Goal: Information Seeking & Learning: Learn about a topic

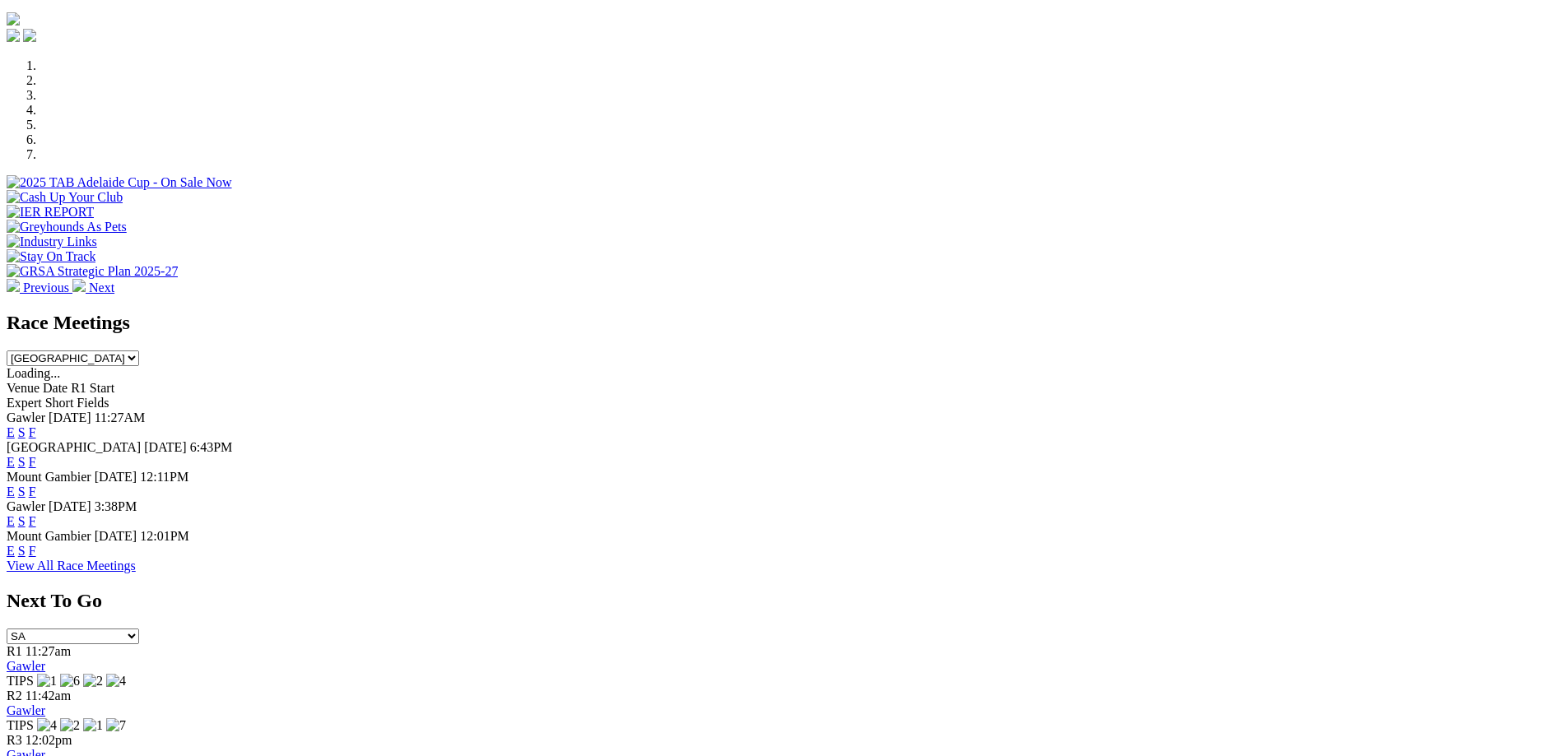
scroll to position [527, 0]
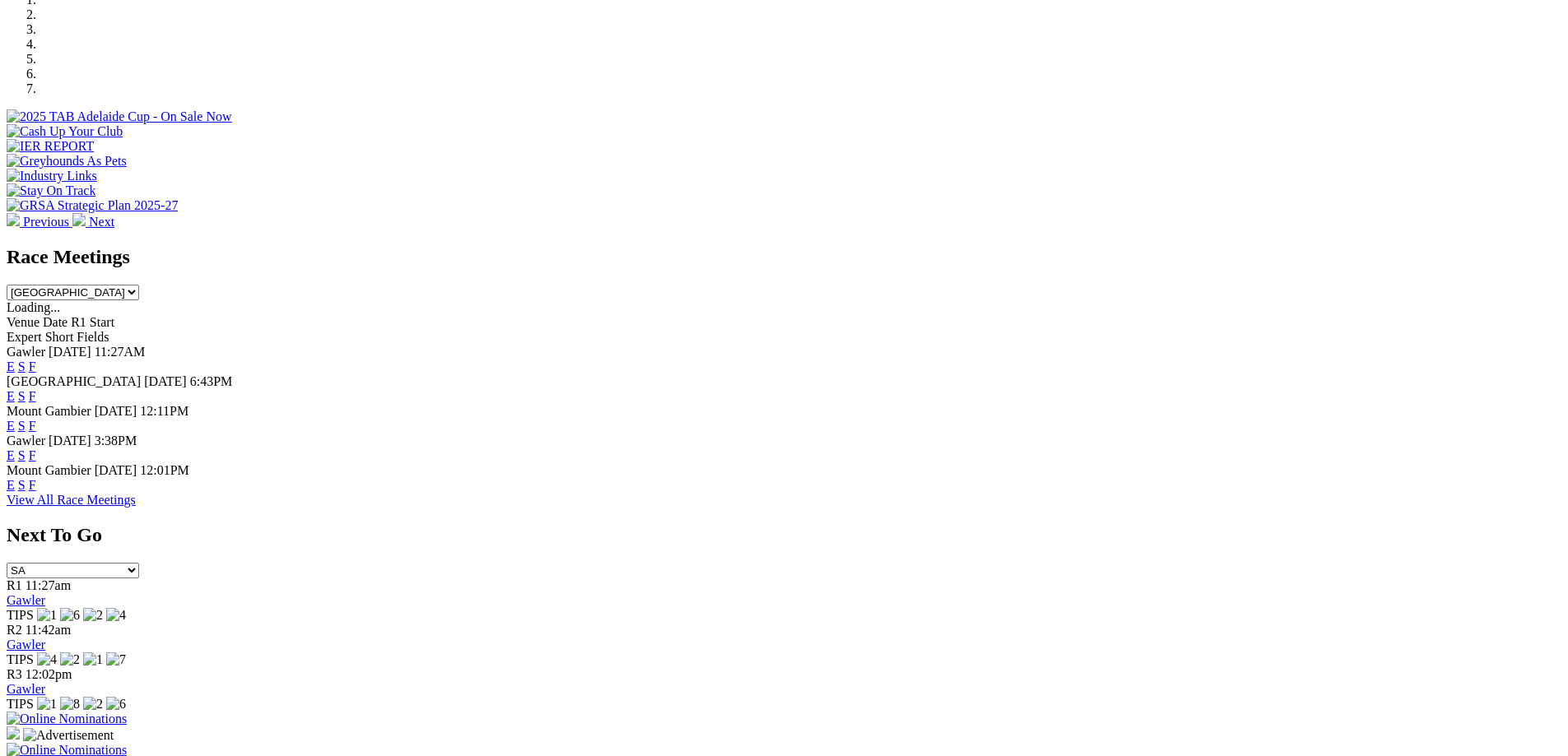
click at [136, 507] on link "View All Race Meetings" at bounding box center [70, 499] width 129 height 14
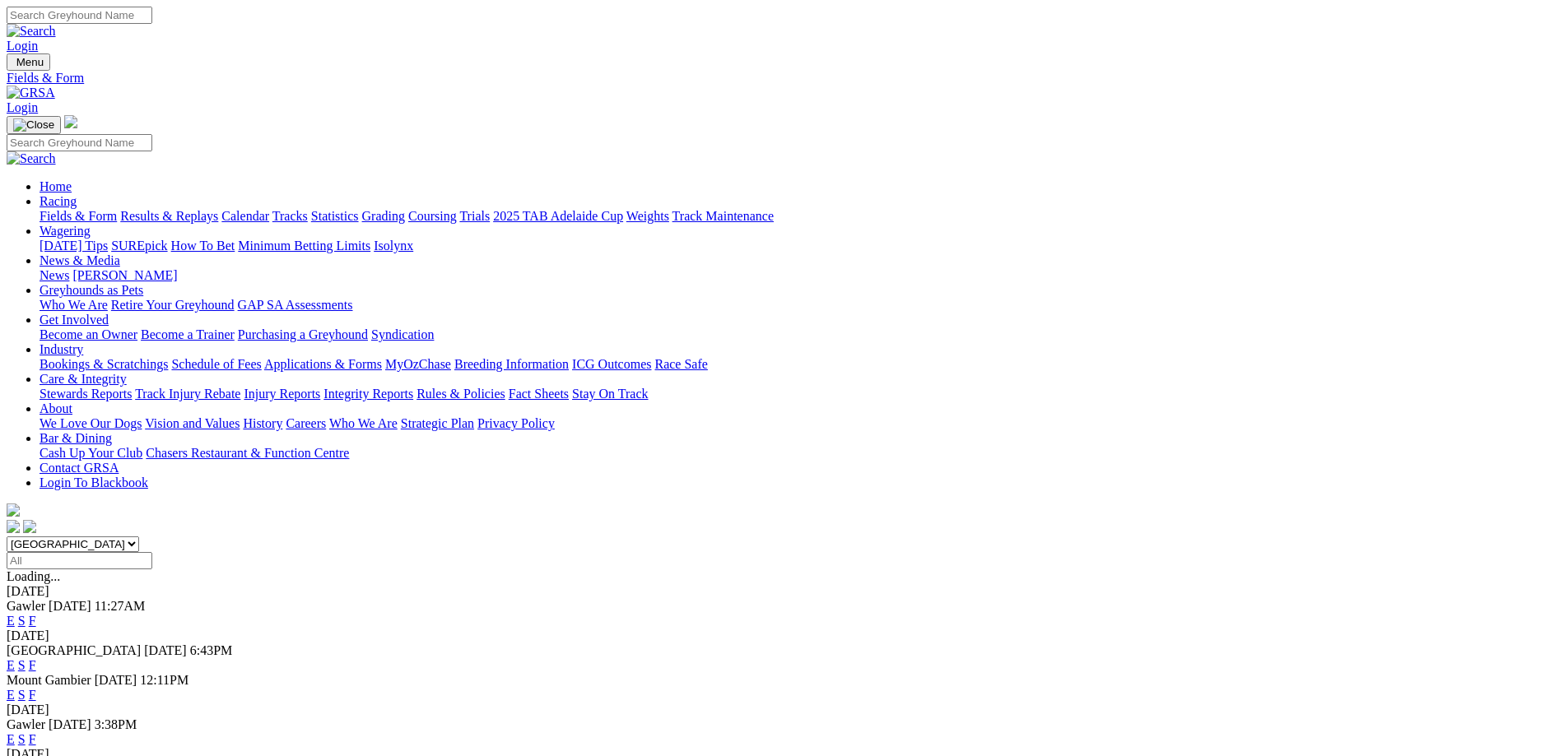
click at [270, 209] on link "Calendar" at bounding box center [246, 216] width 48 height 14
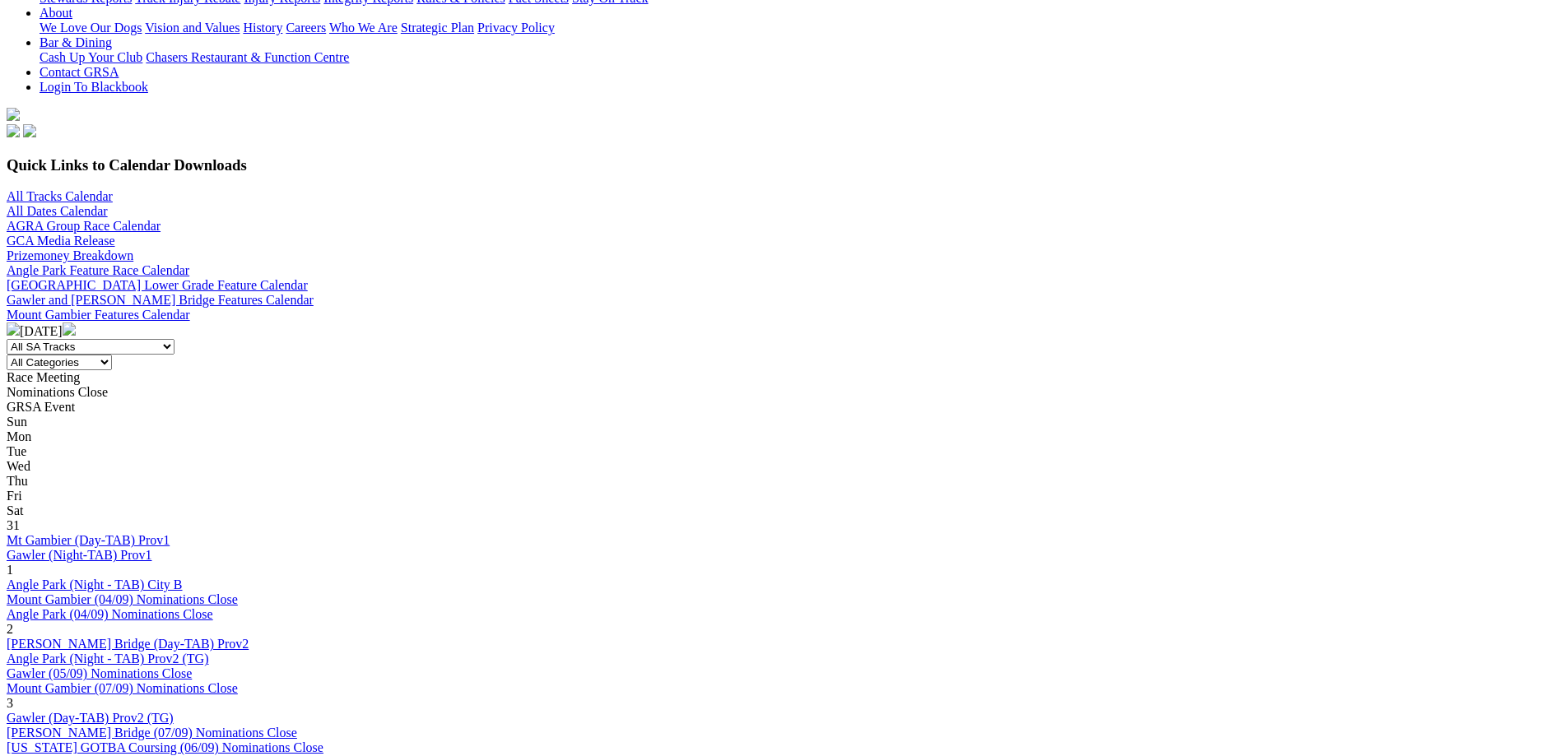
scroll to position [461, 0]
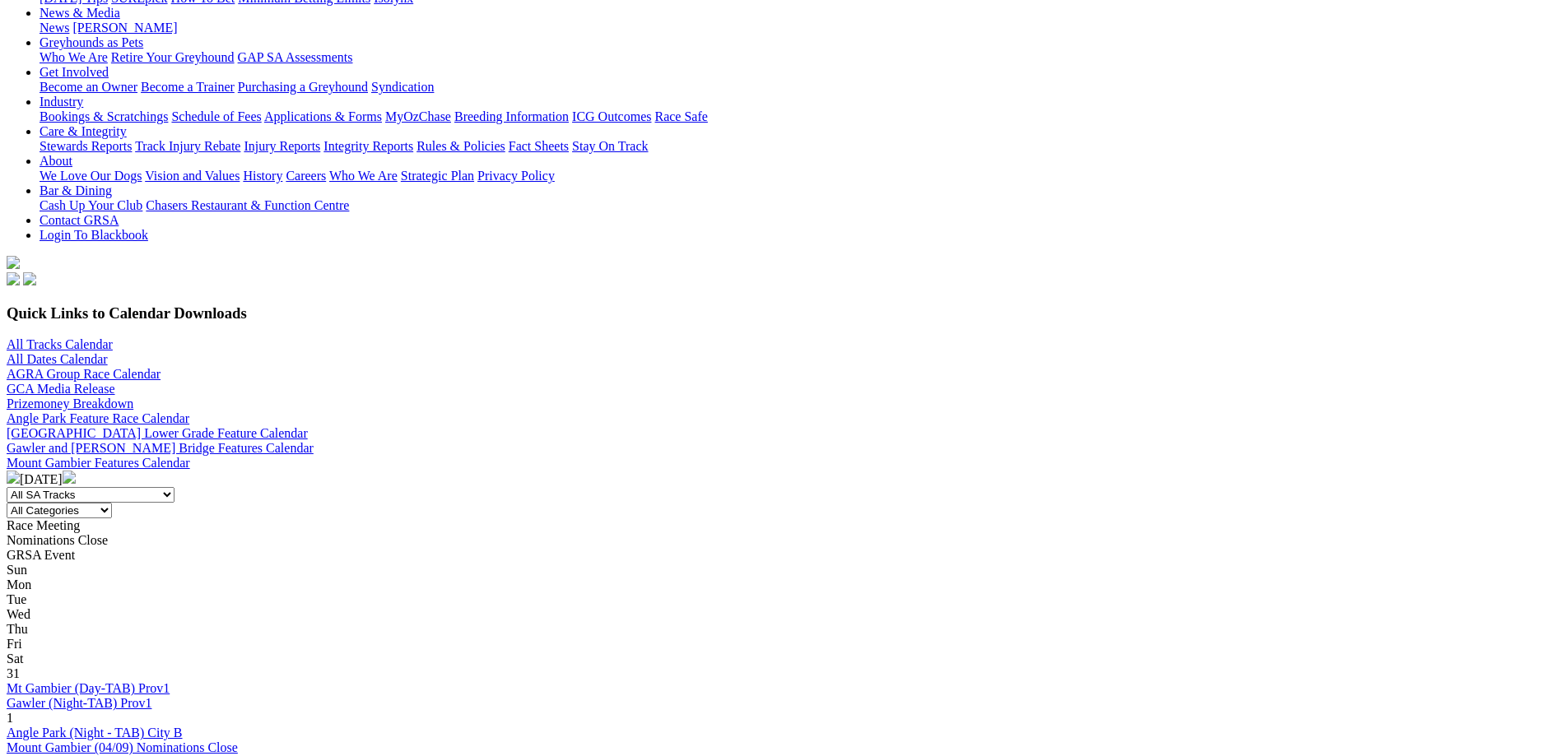
scroll to position [281, 0]
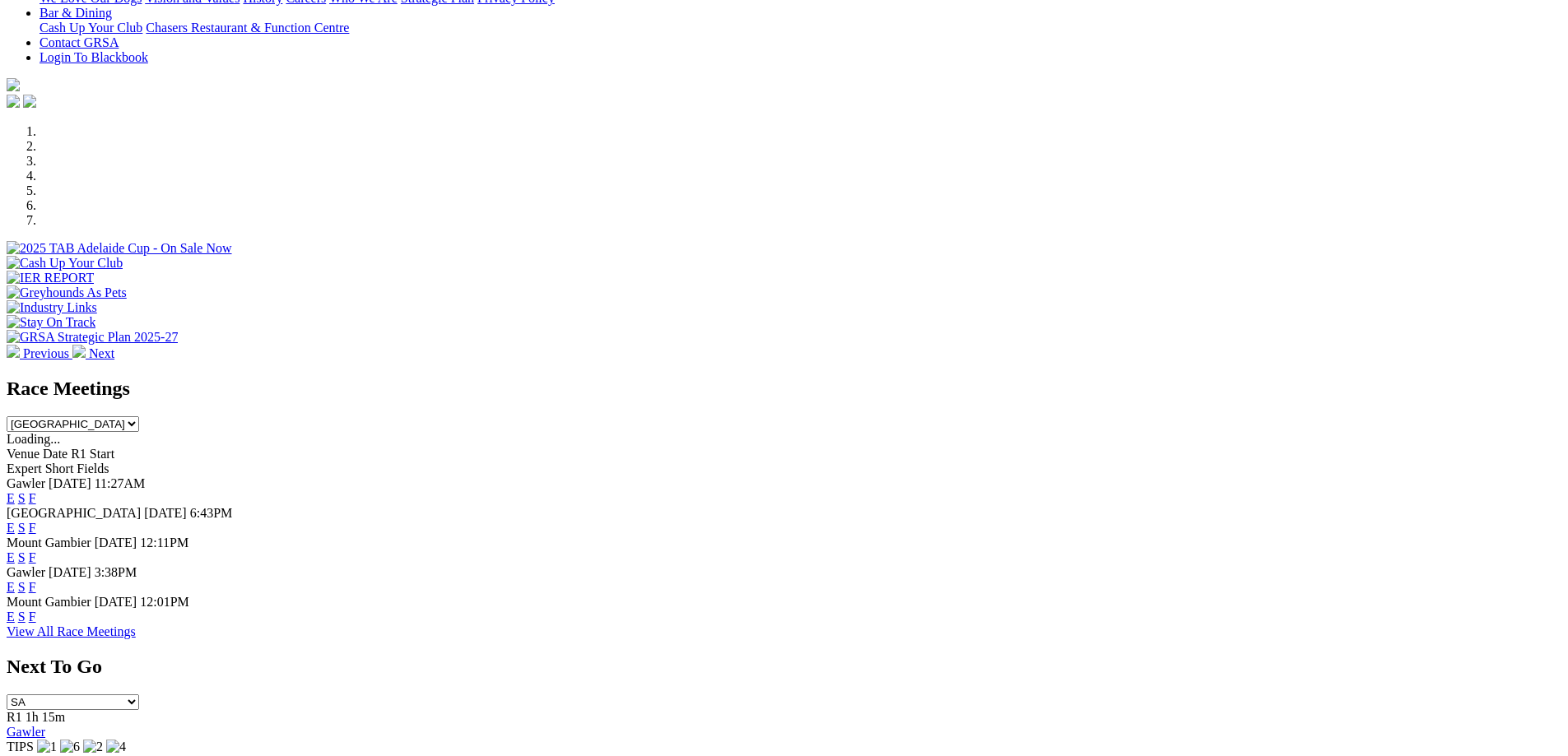
scroll to position [429, 0]
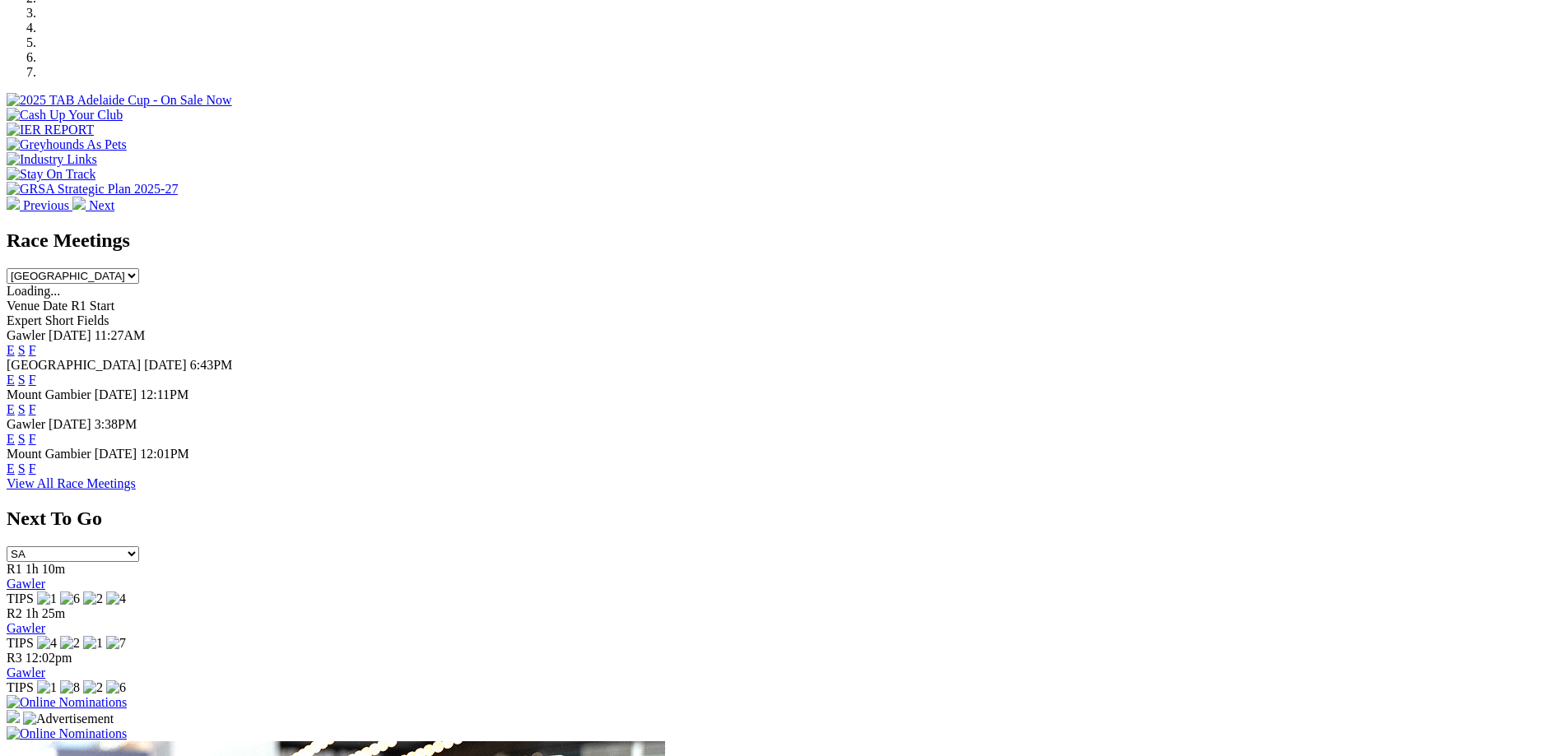
scroll to position [627, 0]
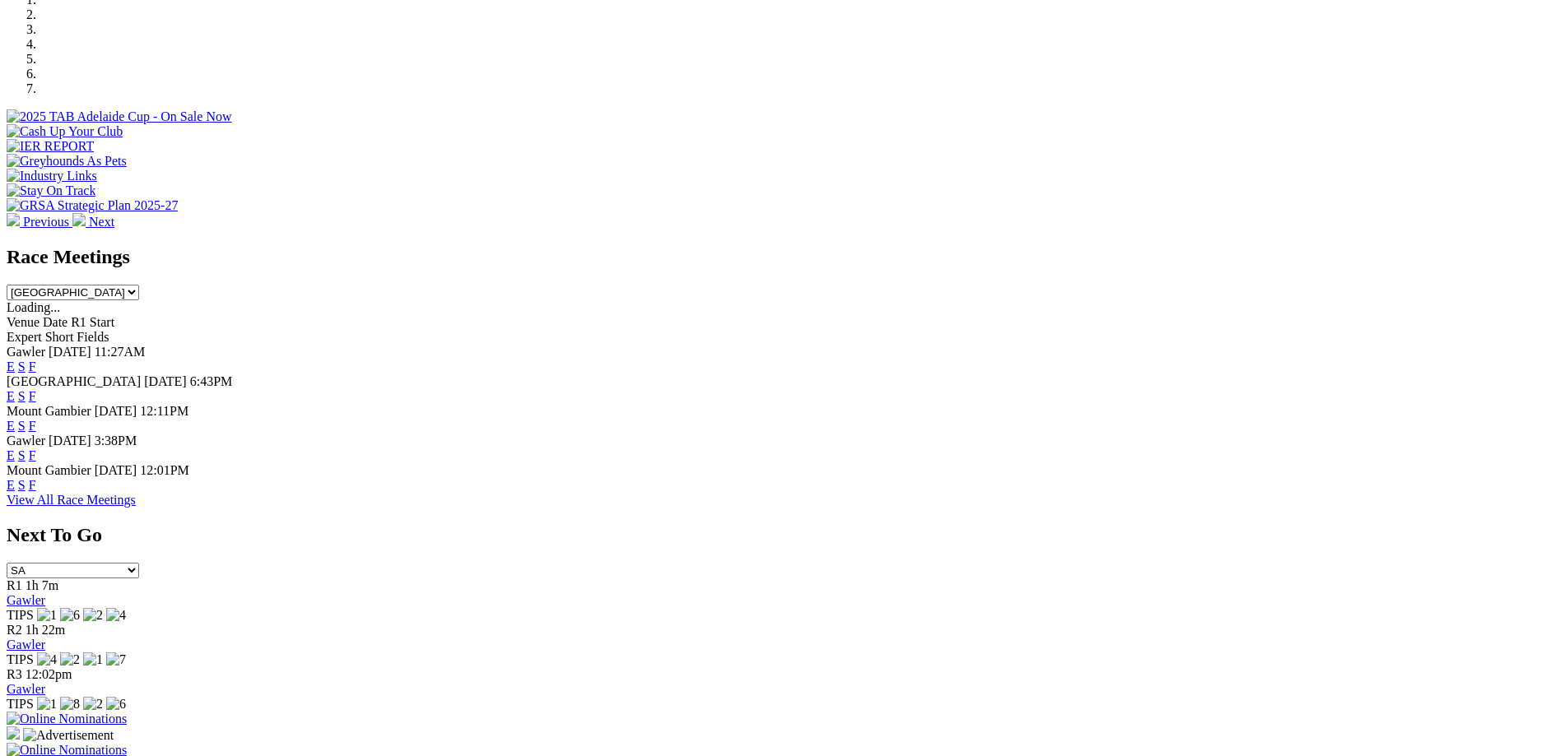
scroll to position [578, 0]
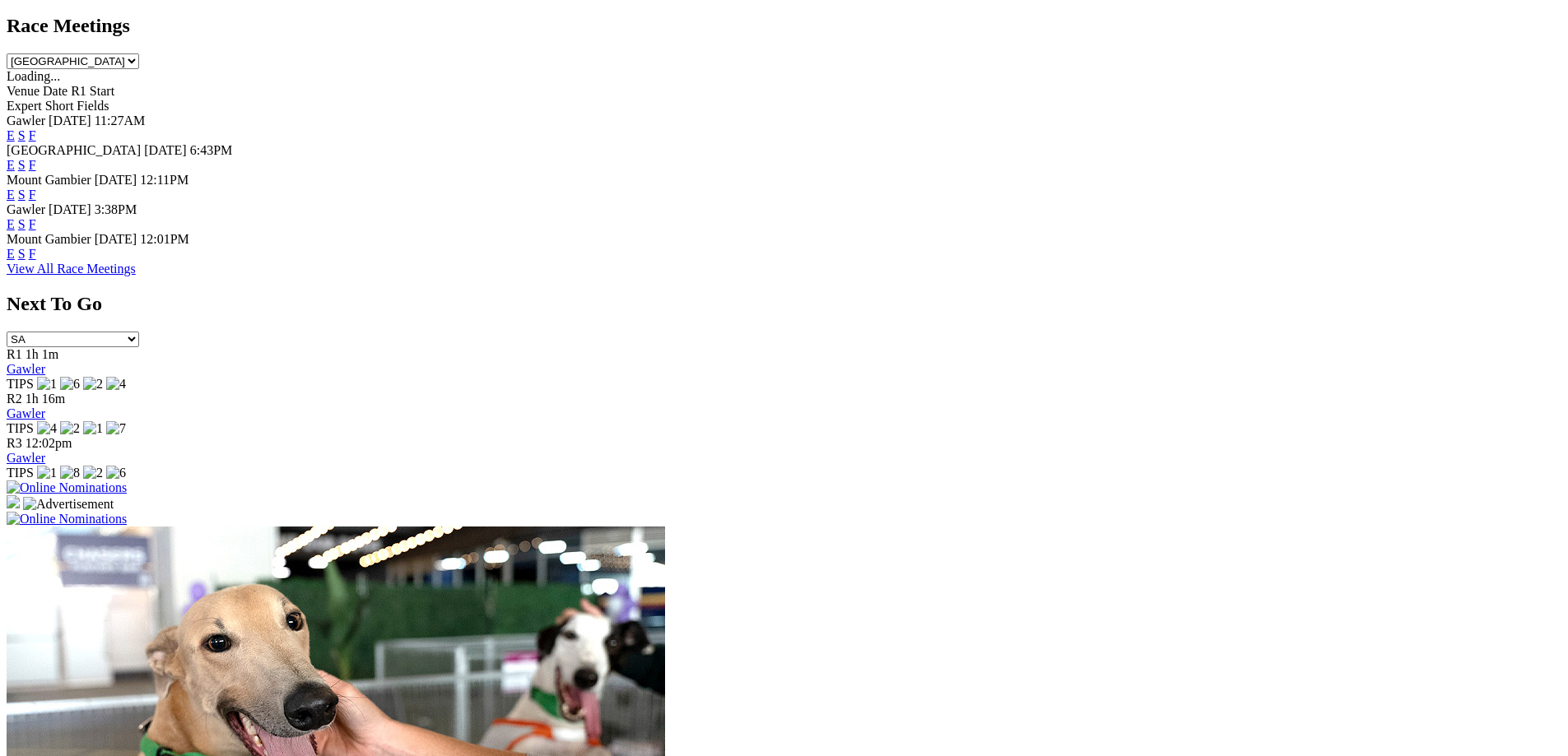
scroll to position [792, 0]
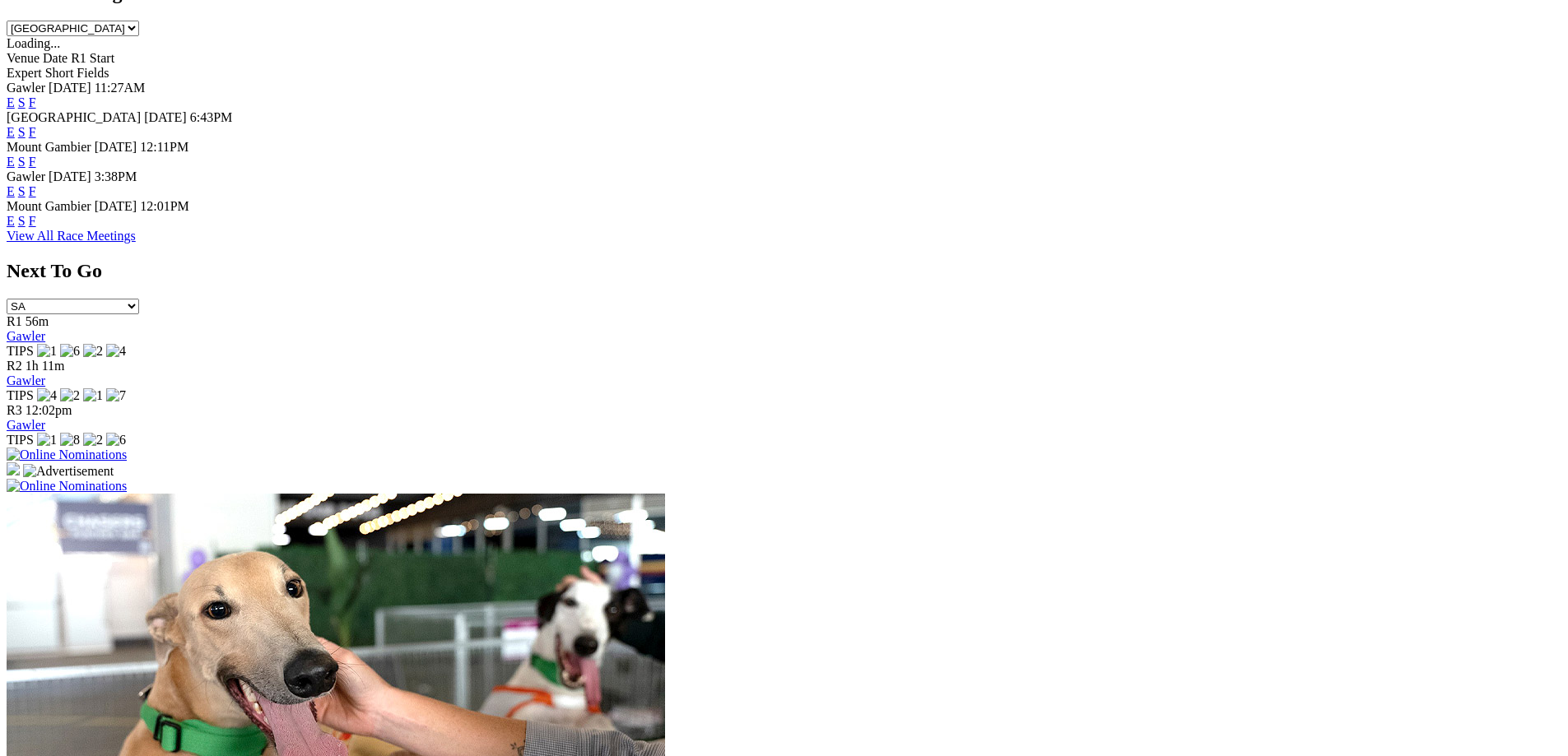
scroll to position [808, 0]
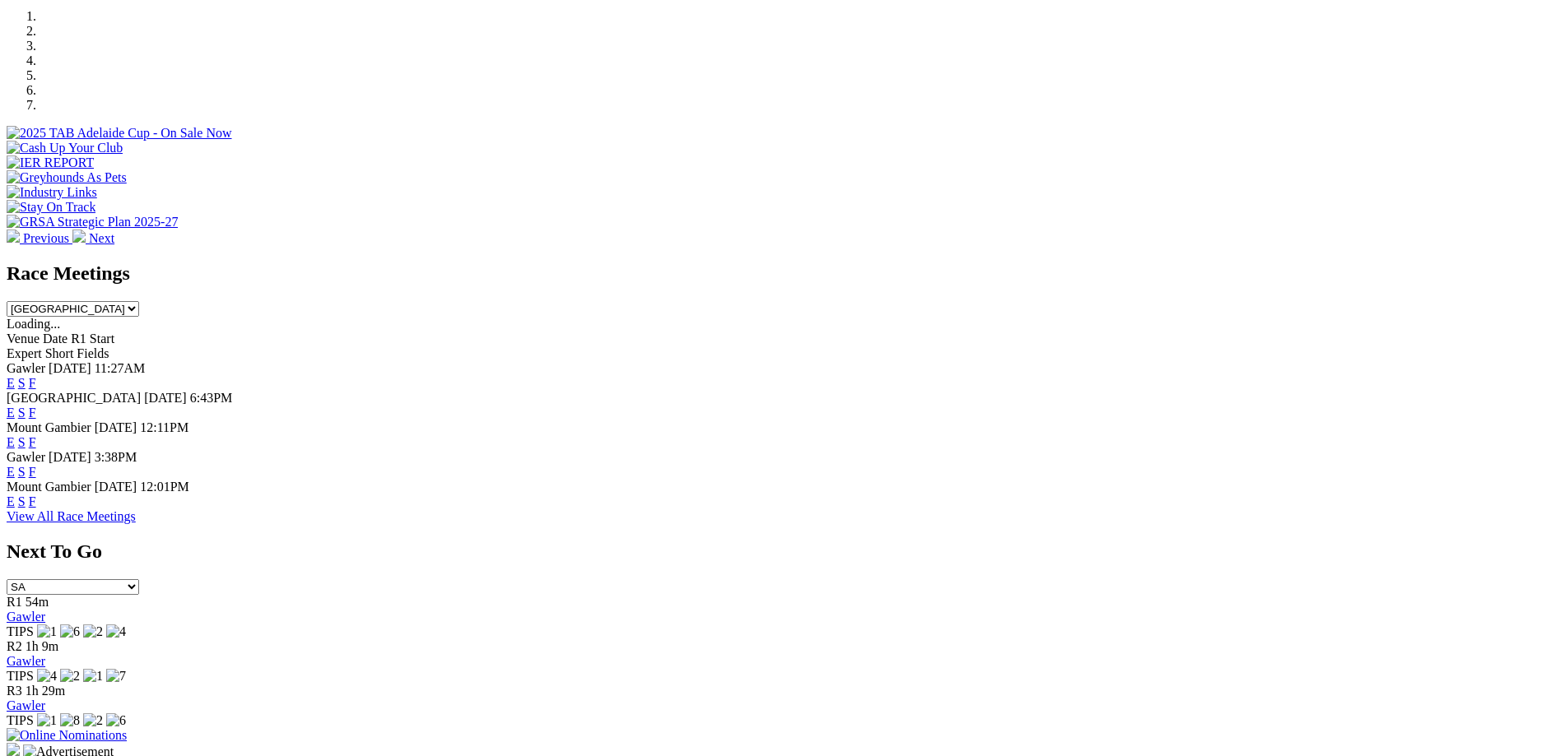
scroll to position [544, 0]
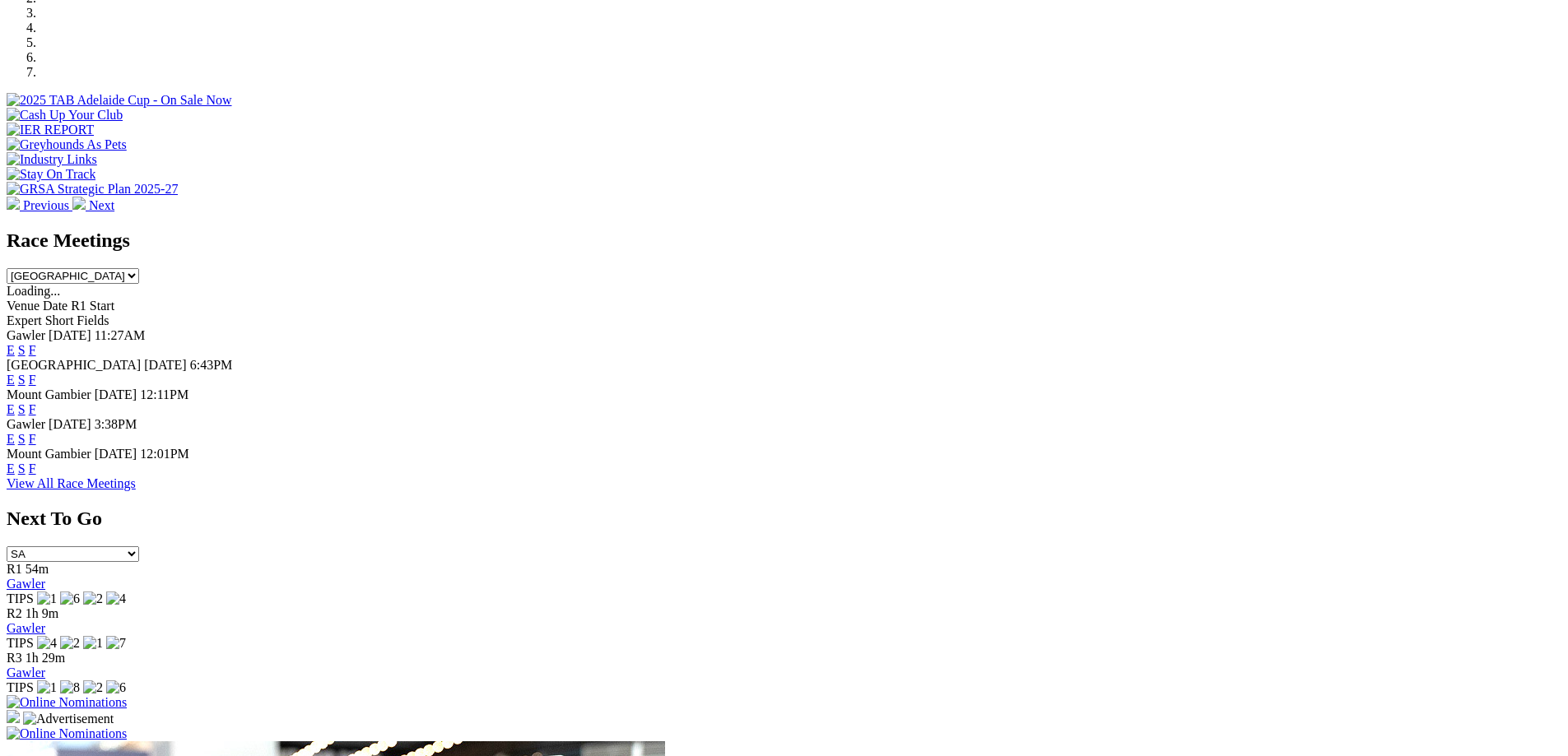
click at [15, 372] on link "E" at bounding box center [10, 379] width 8 height 14
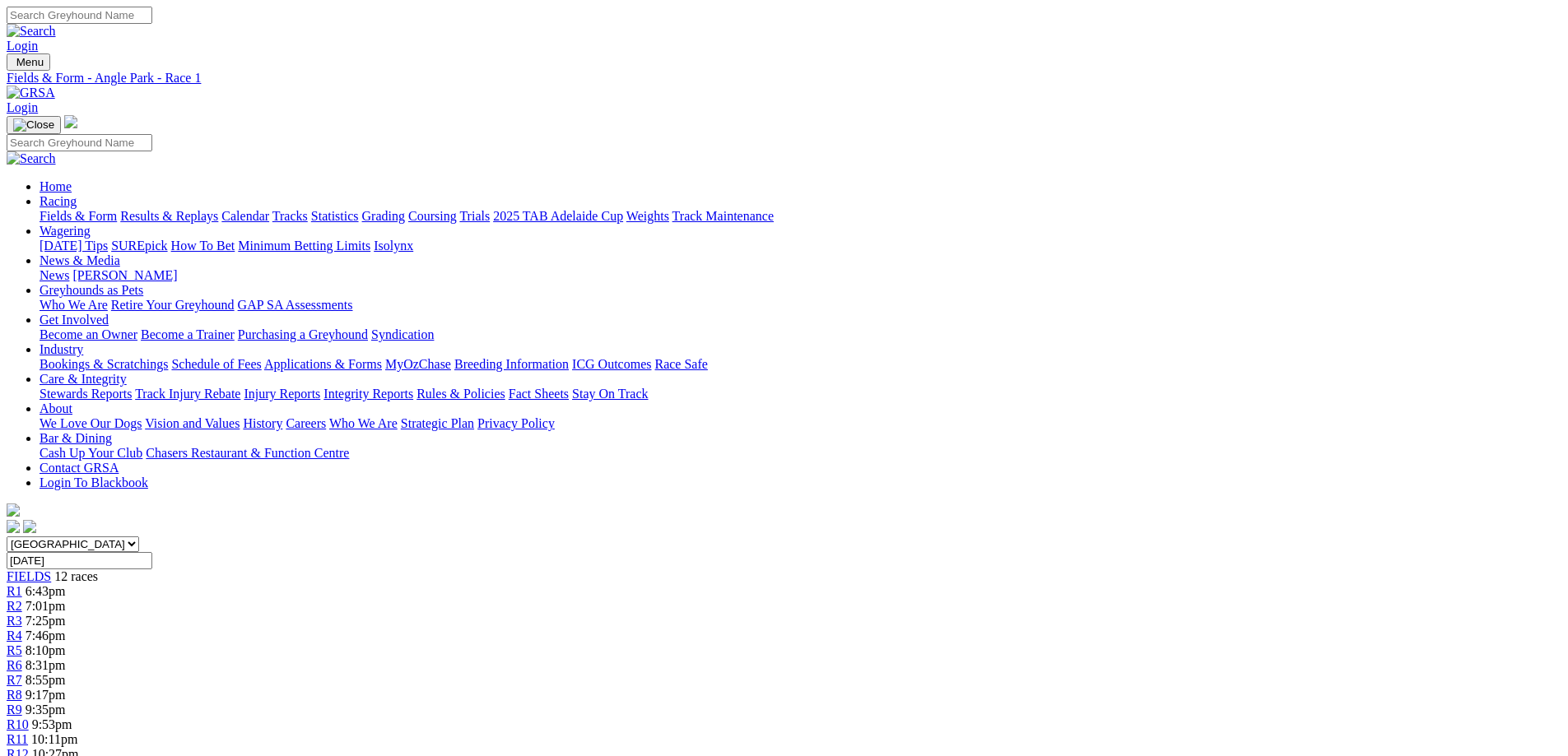
click at [66, 644] on span "8:10pm" at bounding box center [46, 650] width 41 height 14
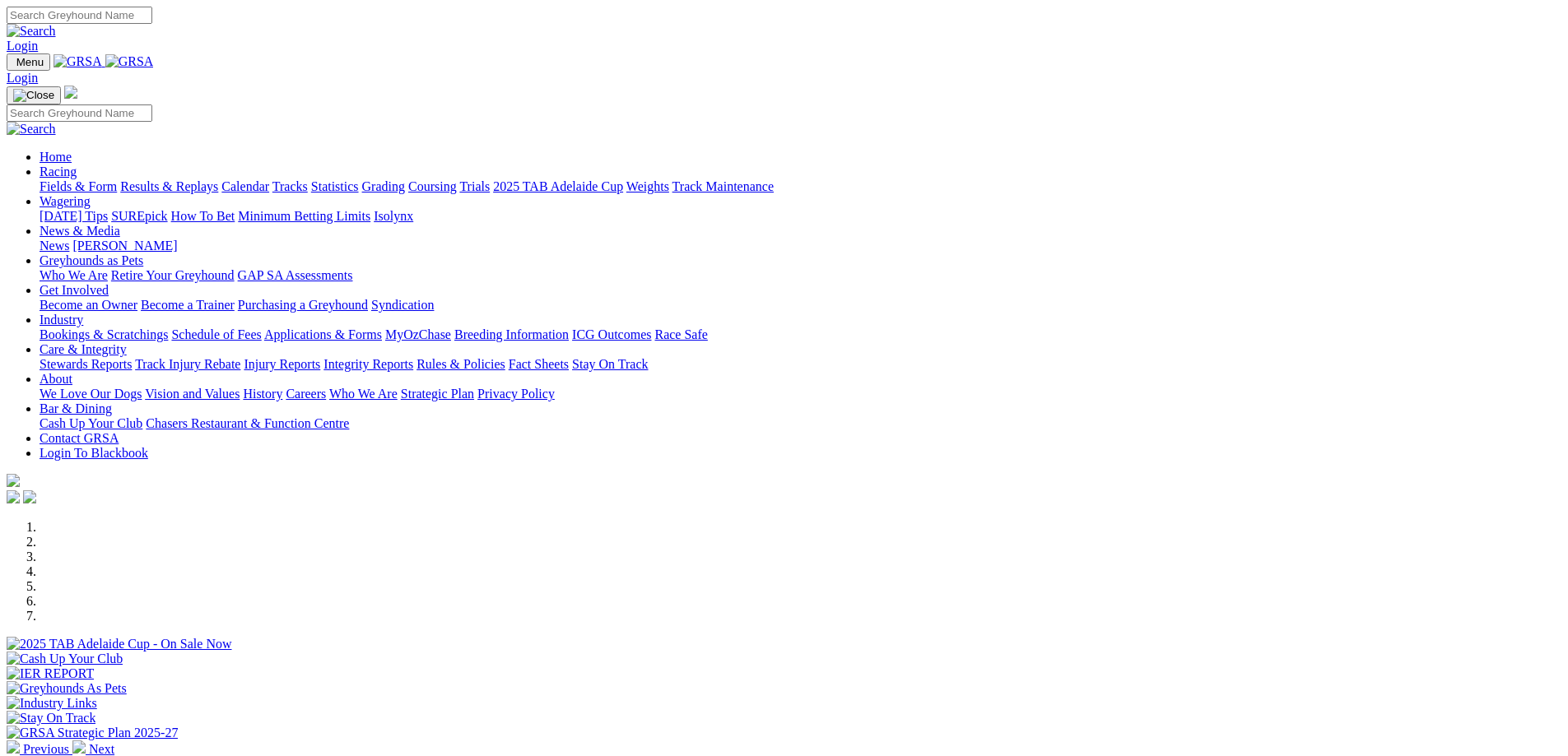
scroll to position [544, 0]
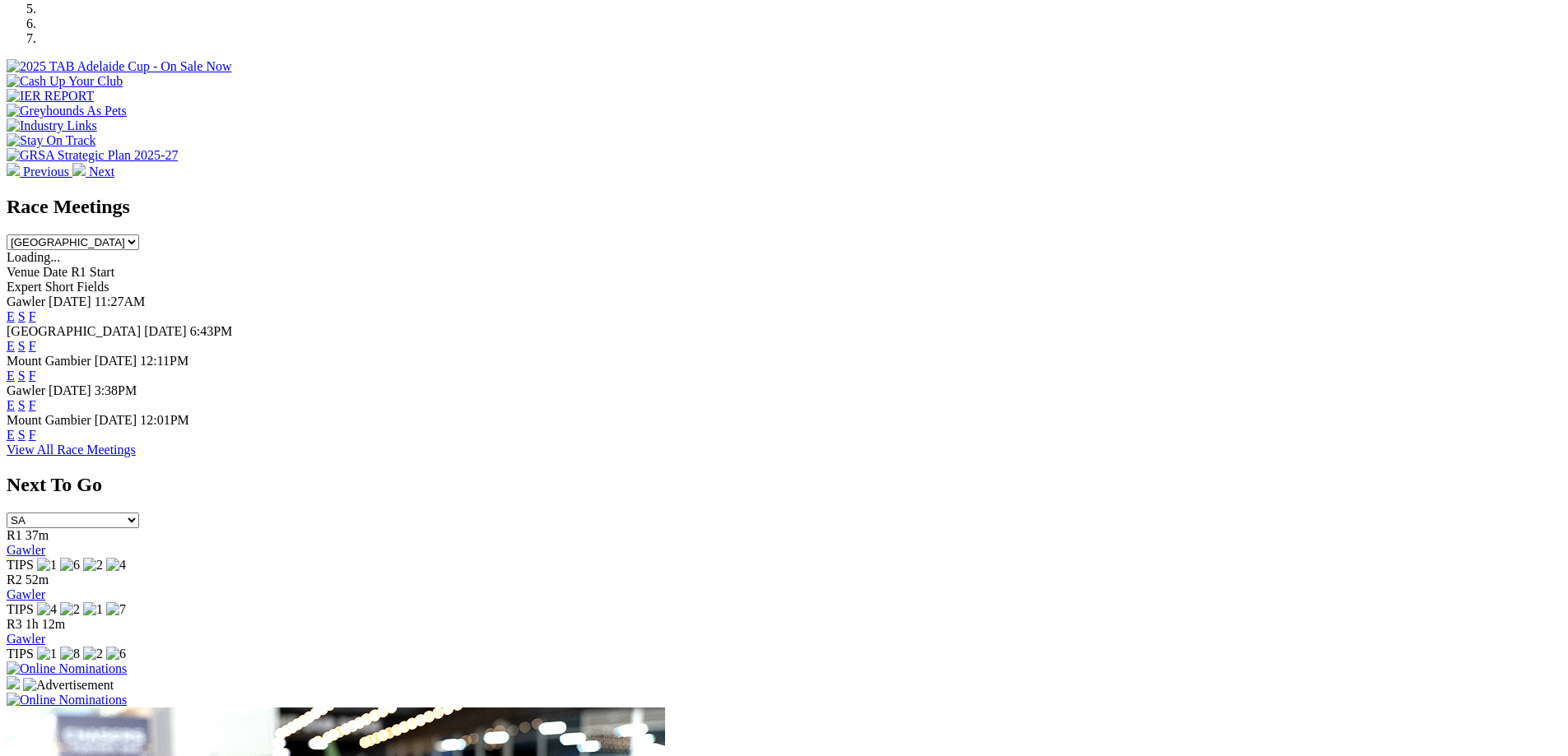
scroll to position [644, 0]
